Goal: Information Seeking & Learning: Learn about a topic

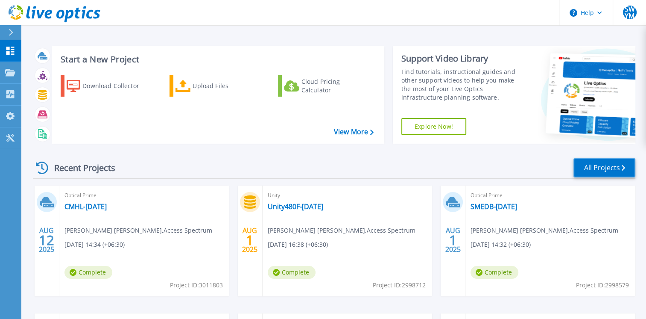
click at [605, 160] on link "All Projects" at bounding box center [604, 167] width 62 height 19
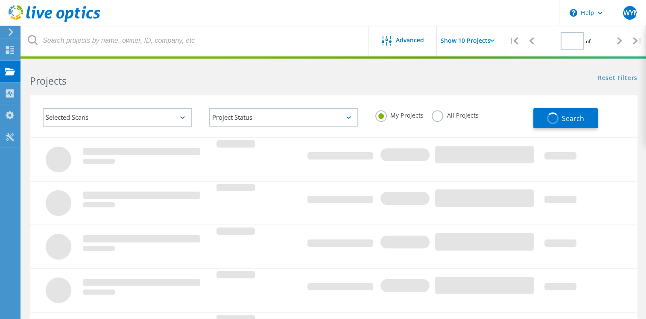
type input "1"
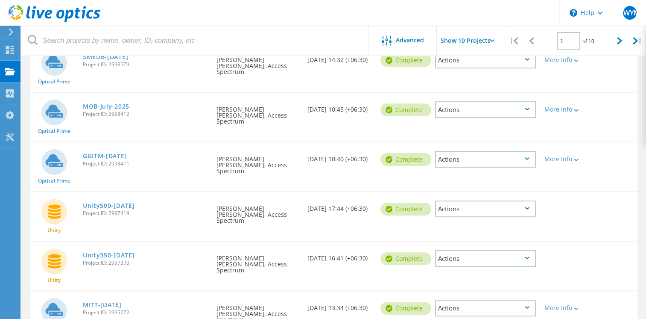
scroll to position [256, 0]
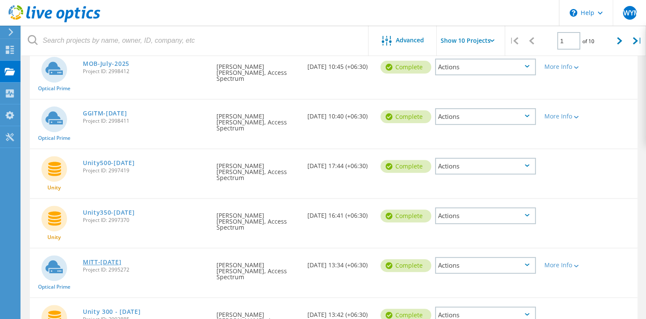
click at [112, 259] on link "MITT-July2025" at bounding box center [102, 262] width 39 height 6
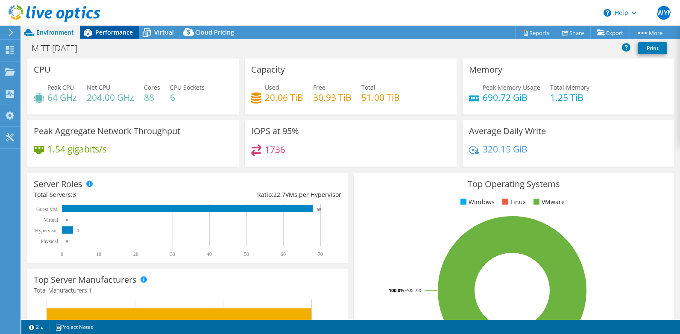
click at [125, 32] on span "Performance" at bounding box center [114, 32] width 38 height 8
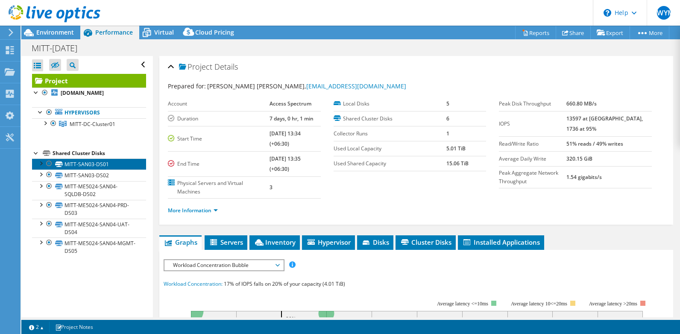
click at [82, 163] on link "MITT-SAN03-DS01" at bounding box center [89, 163] width 114 height 11
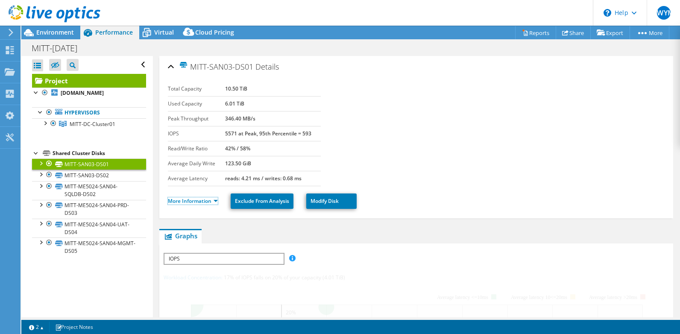
click at [177, 200] on link "More Information" at bounding box center [193, 200] width 50 height 7
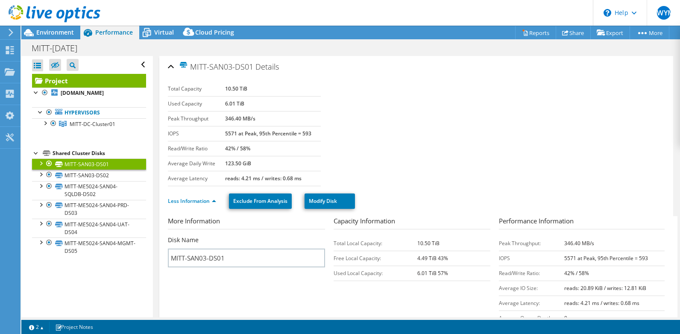
click at [479, 149] on section "Total Capacity 10.50 TiB Used Capacity 6.01 TiB Peak Throughput 346.40 MB/s IOP…" at bounding box center [416, 134] width 497 height 105
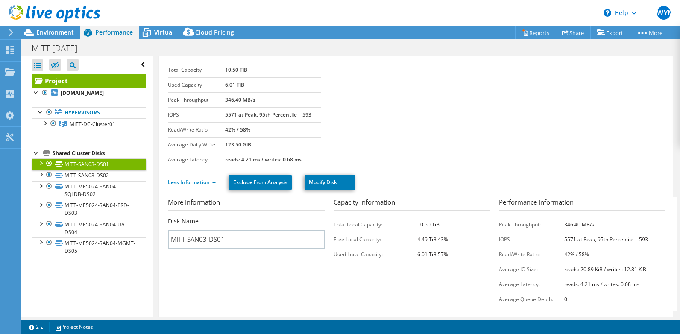
scroll to position [15, 0]
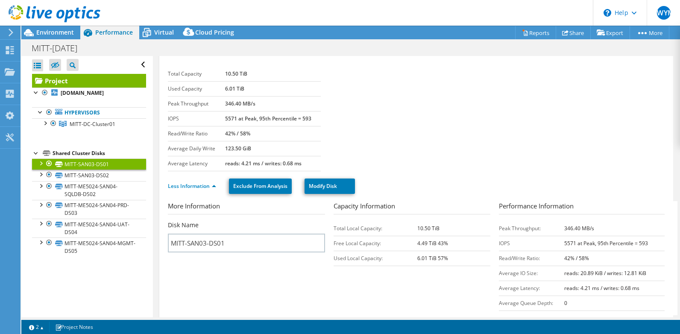
click at [474, 175] on div "Less Information Exclude From Analysis Modify Disk" at bounding box center [416, 186] width 497 height 30
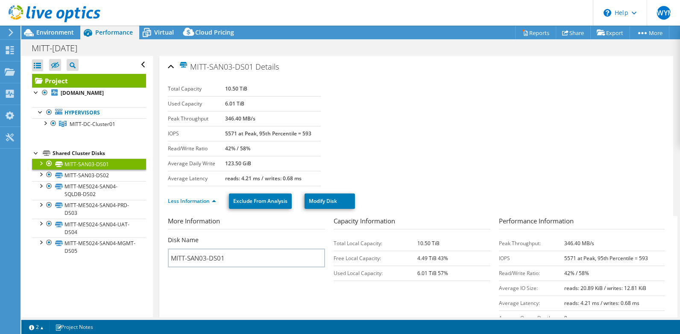
drag, startPoint x: 670, startPoint y: 2, endPoint x: 742, endPoint y: 122, distance: 140.4
click at [539, 113] on section "Total Capacity 10.50 TiB Used Capacity 6.01 TiB Peak Throughput 346.40 MB/s IOP…" at bounding box center [416, 134] width 497 height 105
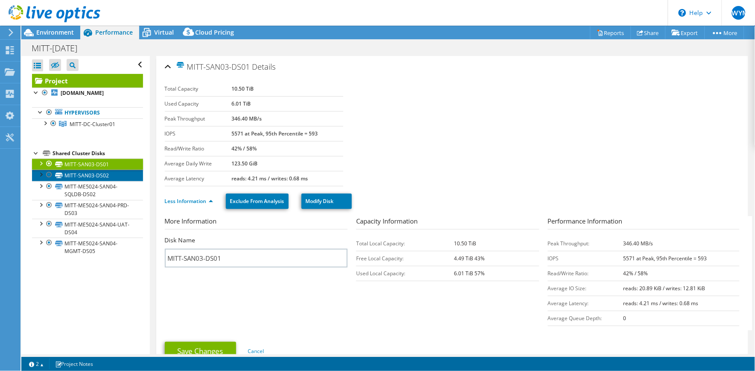
click at [94, 178] on link "MITT-SAN03-DS02" at bounding box center [87, 175] width 111 height 11
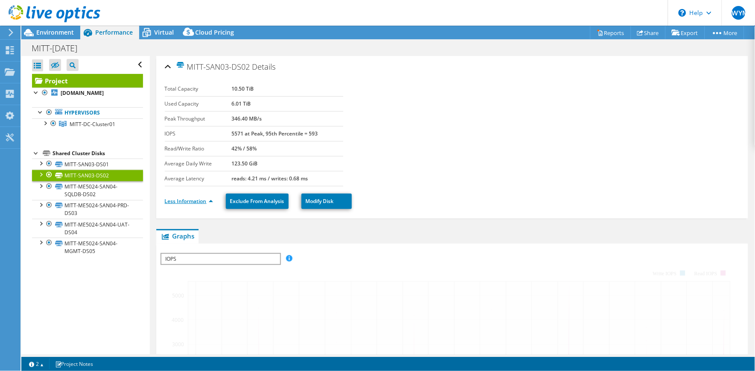
click at [194, 201] on link "Less Information" at bounding box center [189, 200] width 48 height 7
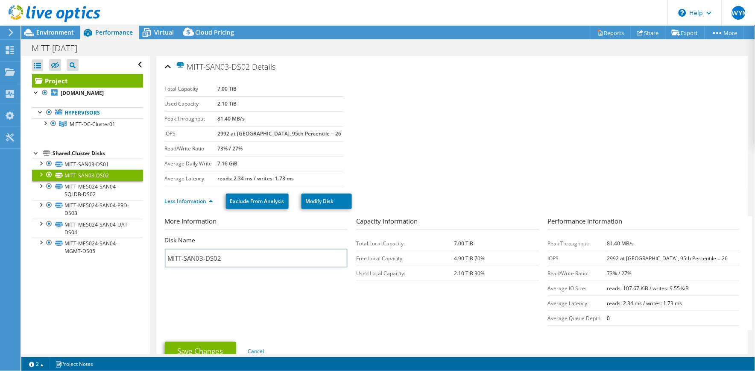
click at [545, 166] on section "Total Capacity 7.00 TiB Used Capacity 2.10 TiB Peak Throughput 81.40 MB/s IOPS …" at bounding box center [452, 134] width 575 height 105
click at [110, 194] on link "MITT-ME5024-SAN04-SQLDB-DS02" at bounding box center [87, 190] width 111 height 19
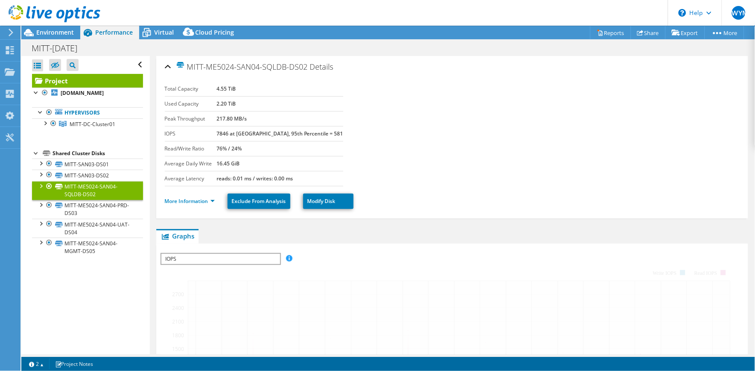
click at [177, 205] on li "More Information" at bounding box center [192, 200] width 55 height 9
click at [177, 203] on link "More Information" at bounding box center [190, 200] width 50 height 7
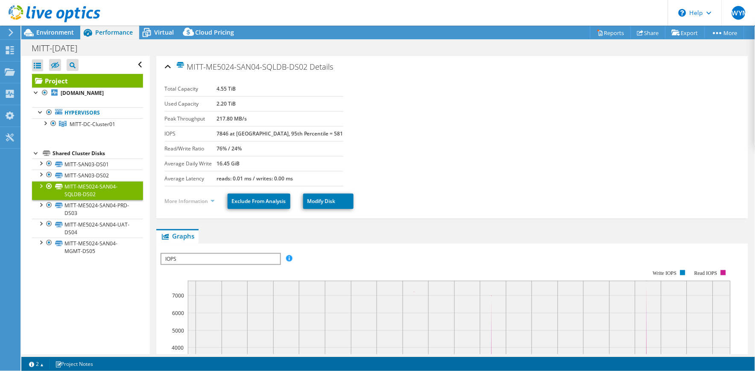
click at [180, 199] on link "More Information" at bounding box center [190, 200] width 50 height 7
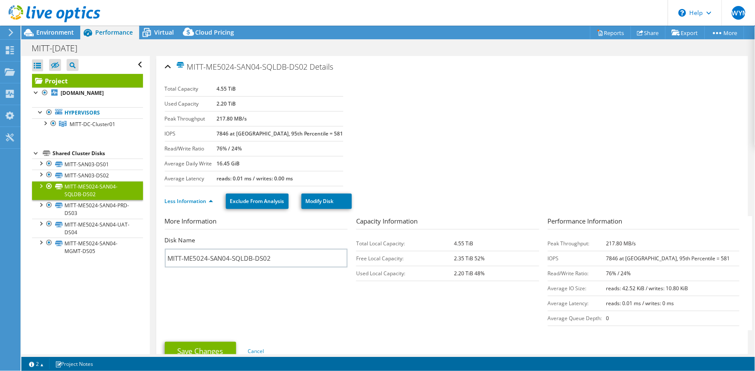
click at [453, 165] on section "Total Capacity 4.55 TiB Used Capacity 2.20 TiB Peak Throughput 217.80 MB/s IOPS…" at bounding box center [452, 134] width 575 height 105
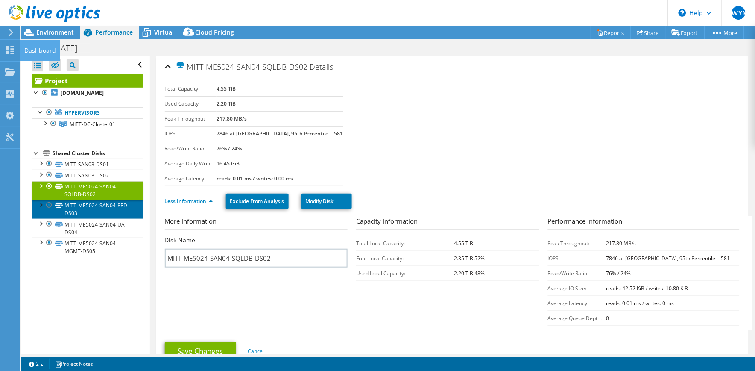
click at [91, 213] on link "MITT-ME5024-SAN04-PRD-DS03" at bounding box center [87, 209] width 111 height 19
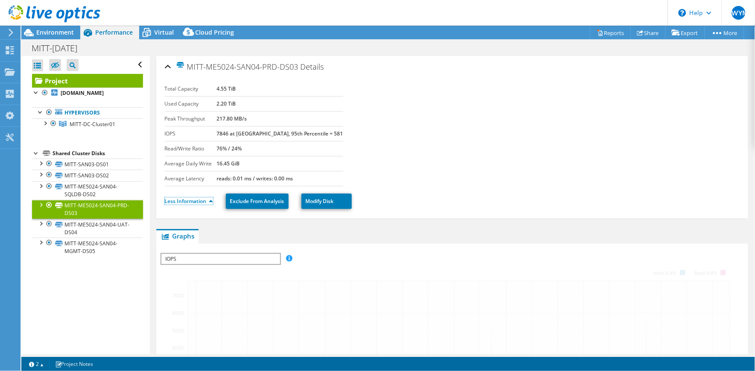
click at [198, 201] on link "Less Information" at bounding box center [189, 200] width 48 height 7
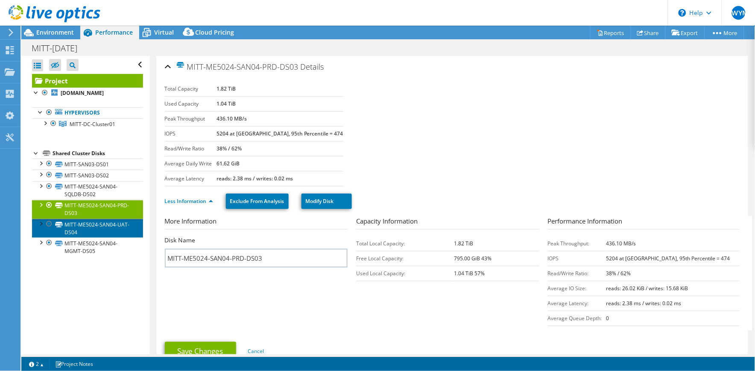
click at [95, 232] on link "MITT-ME5024-SAN04-UAT-DS04" at bounding box center [87, 228] width 111 height 19
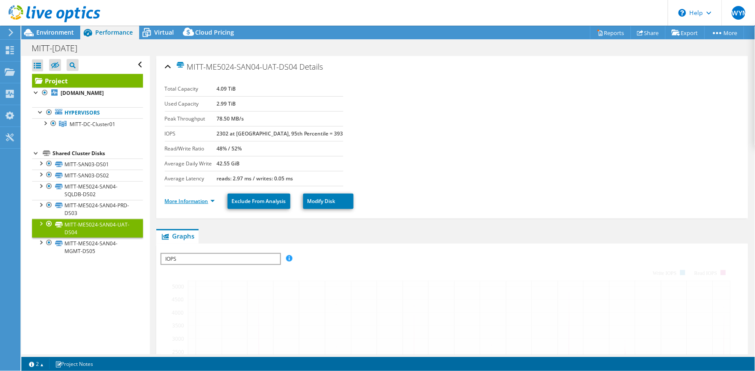
click at [92, 232] on link "MITT-ME5024-SAN04-UAT-DS04" at bounding box center [87, 228] width 111 height 19
click at [171, 204] on li "More Information" at bounding box center [192, 200] width 55 height 9
click at [171, 202] on link "More Information" at bounding box center [190, 200] width 50 height 7
click at [178, 202] on link "More Information" at bounding box center [190, 200] width 50 height 7
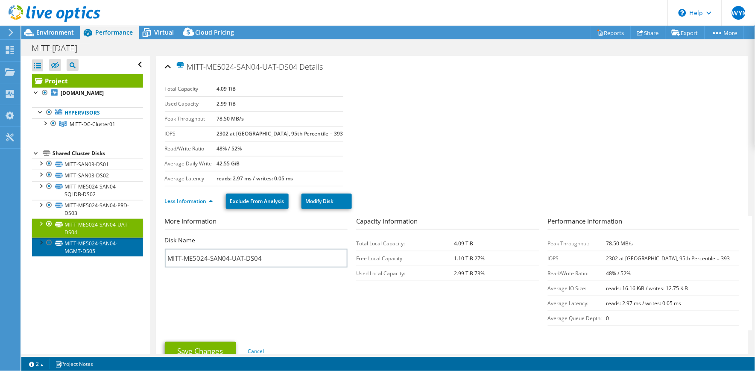
click at [115, 252] on link "MITT-ME5024-SAN04-MGMT-DS05" at bounding box center [87, 246] width 111 height 19
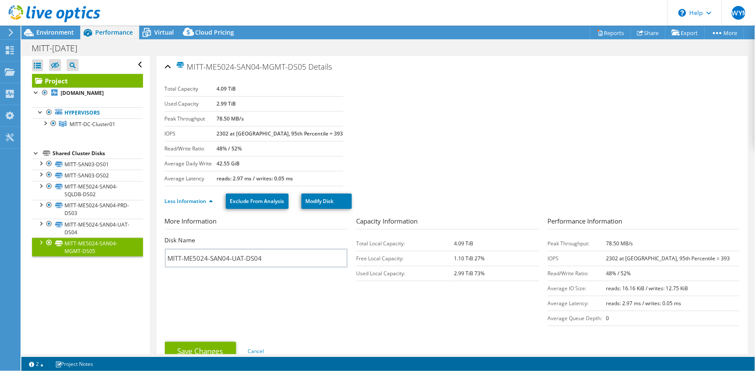
click at [108, 251] on link "MITT-ME5024-SAN04-MGMT-DS05" at bounding box center [87, 246] width 111 height 19
